Goal: Information Seeking & Learning: Learn about a topic

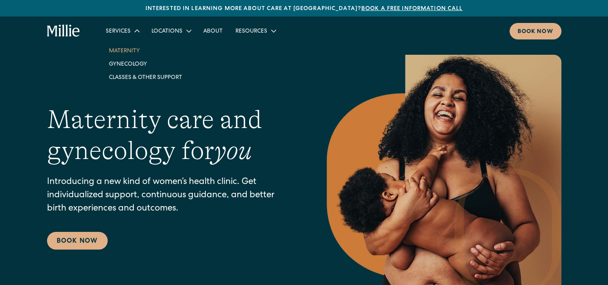
click at [130, 51] on link "Maternity" at bounding box center [146, 50] width 86 height 13
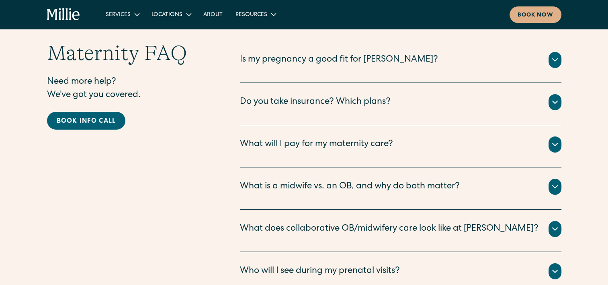
scroll to position [2613, 0]
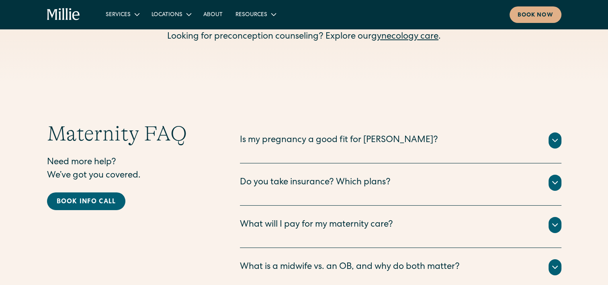
click at [310, 134] on div "Is my pregnancy a good fit for Millie?" at bounding box center [339, 140] width 198 height 13
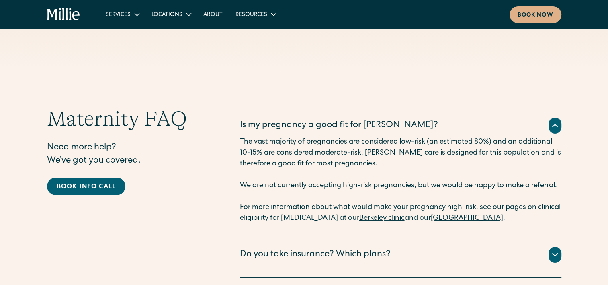
scroll to position [2653, 0]
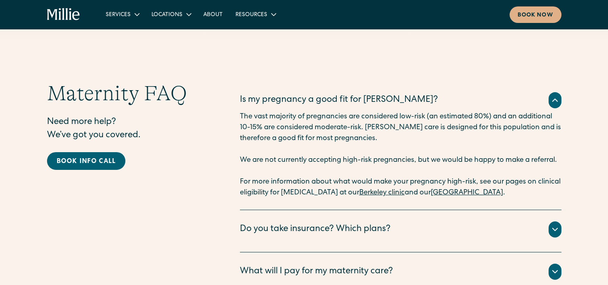
click at [399, 189] on link "Berkeley clinic" at bounding box center [381, 192] width 45 height 7
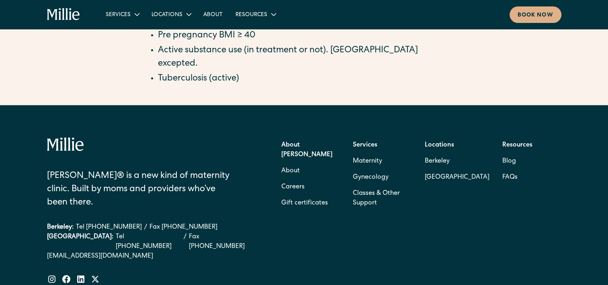
scroll to position [884, 0]
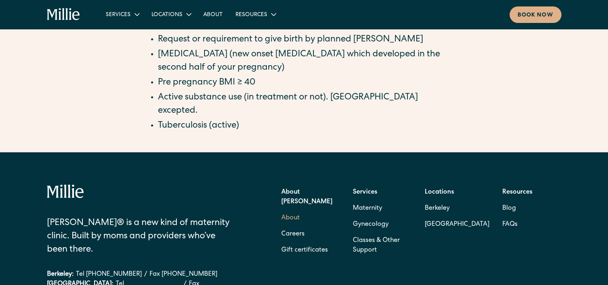
click at [298, 210] on link "About" at bounding box center [290, 218] width 18 height 16
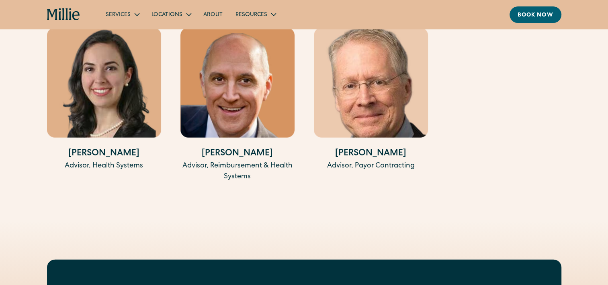
scroll to position [1929, 0]
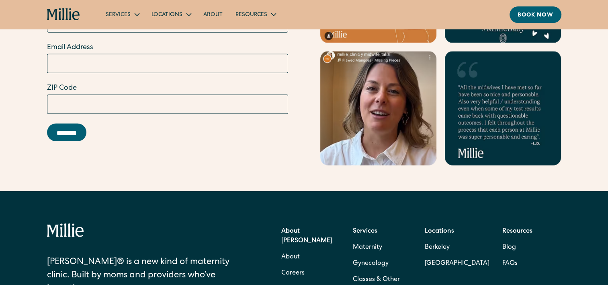
scroll to position [2492, 0]
